Goal: Find specific page/section: Find specific page/section

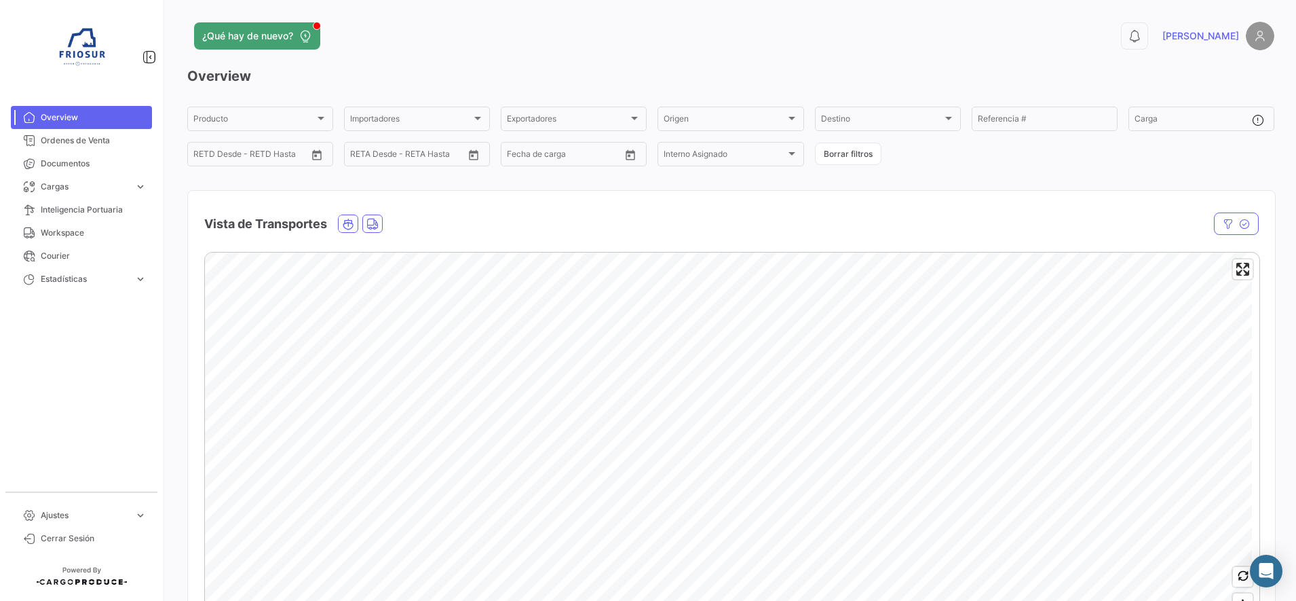
click at [104, 78] on img at bounding box center [82, 50] width 68 height 68
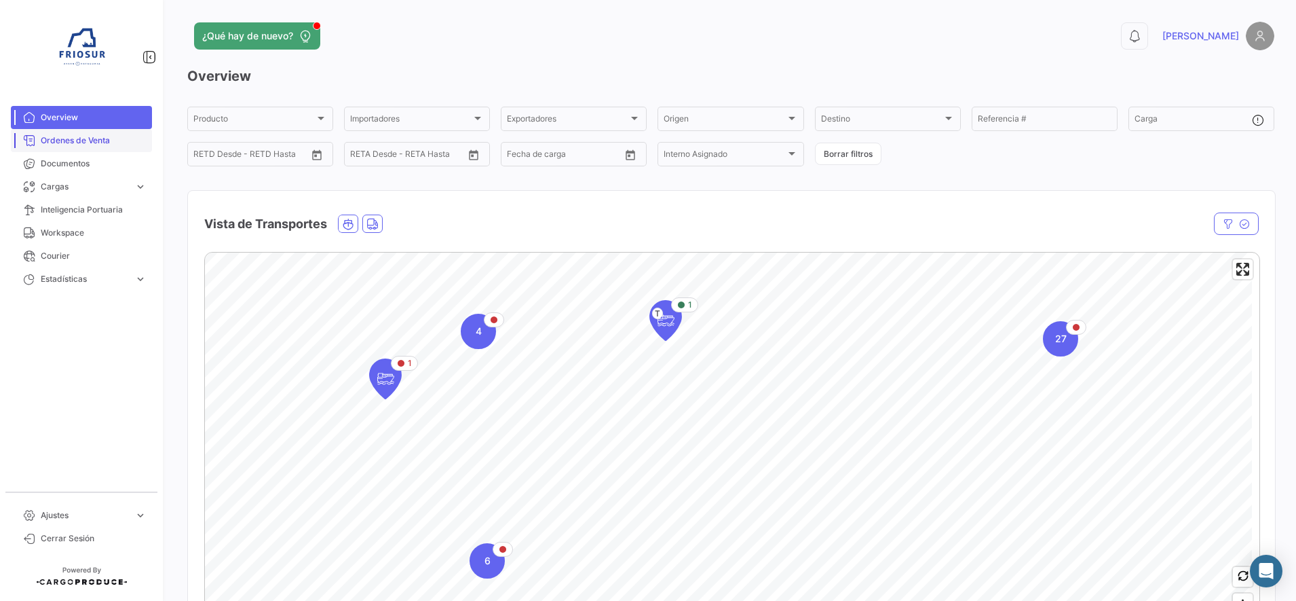
click at [94, 140] on span "Ordenes de Venta" at bounding box center [94, 140] width 106 height 12
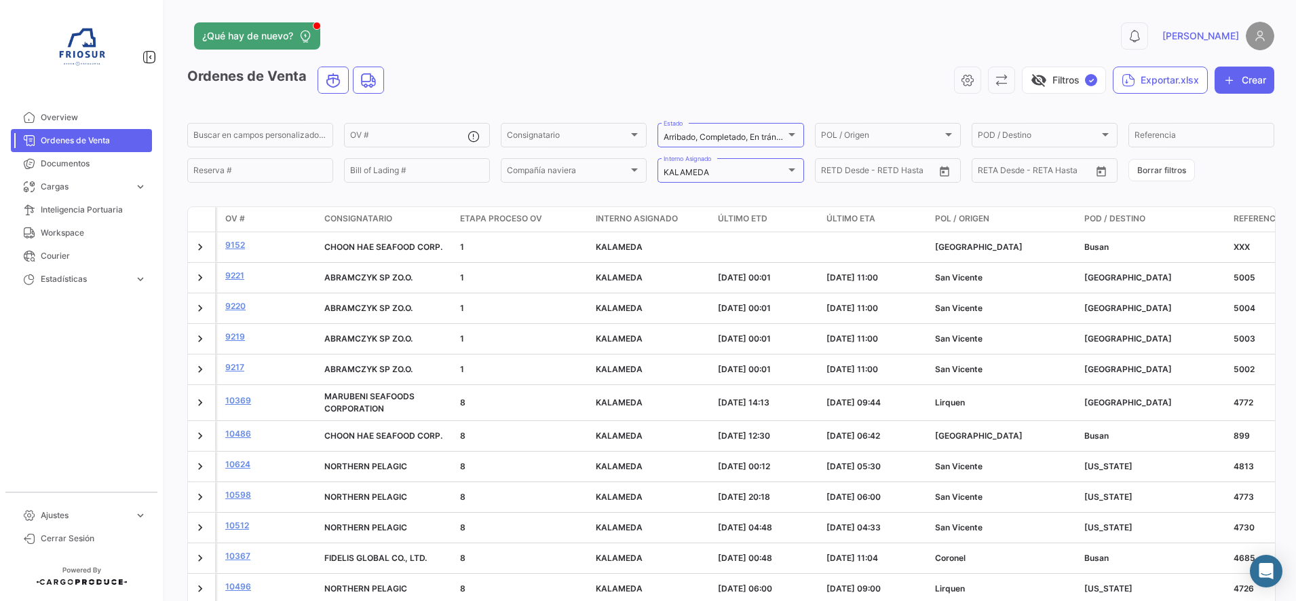
click at [1252, 41] on img at bounding box center [1260, 36] width 29 height 29
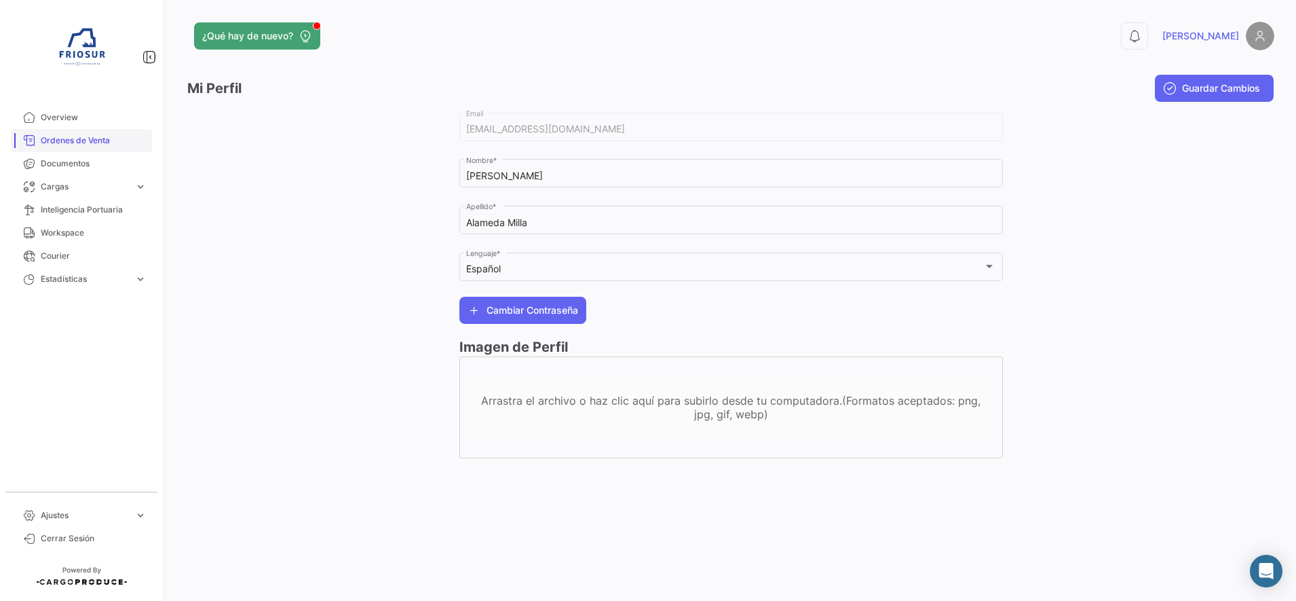
click at [81, 148] on link "Ordenes de Venta" at bounding box center [81, 140] width 141 height 23
